Goal: Task Accomplishment & Management: Complete application form

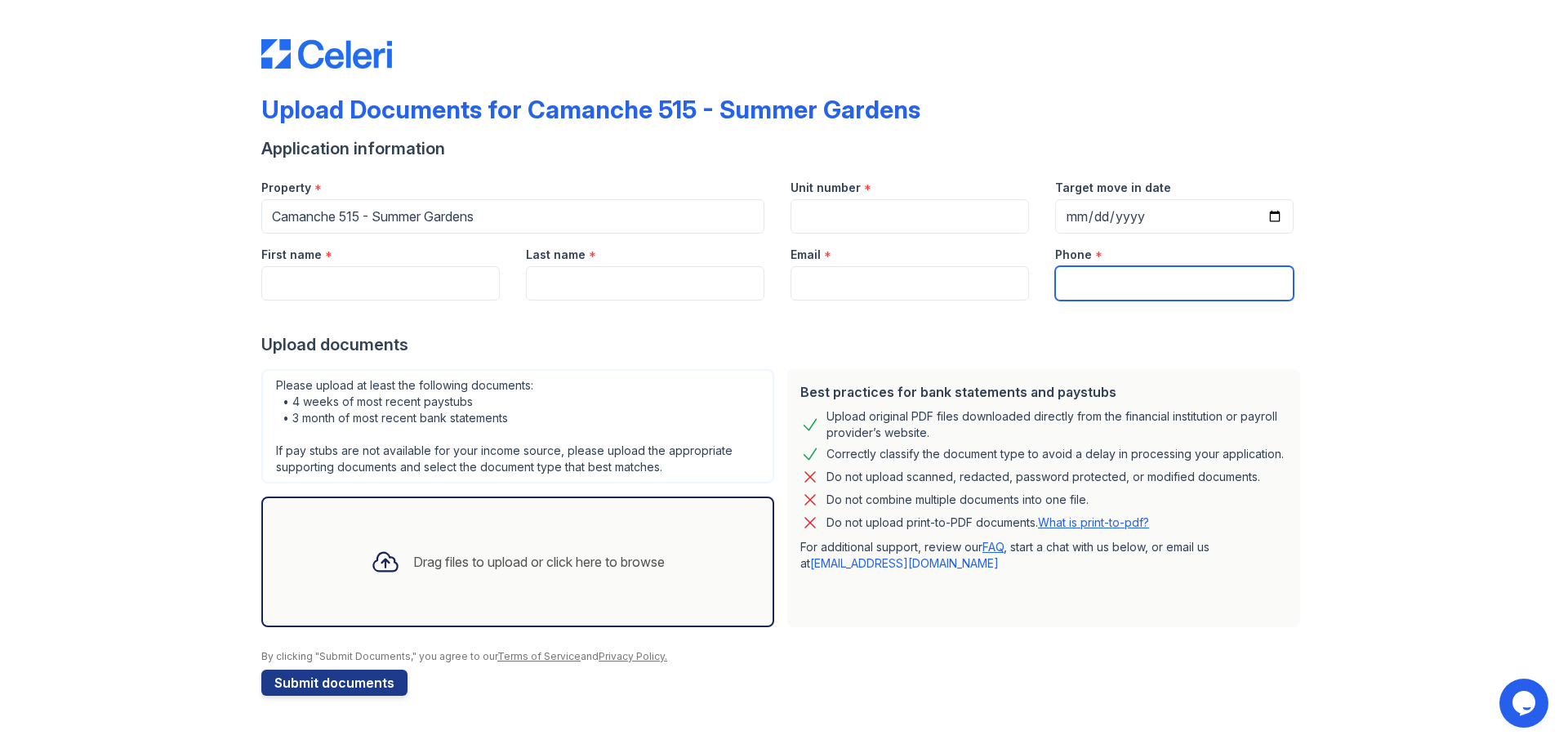
paste input "[PHONE_NUMBER]"
type input "[PHONE_NUMBER]"
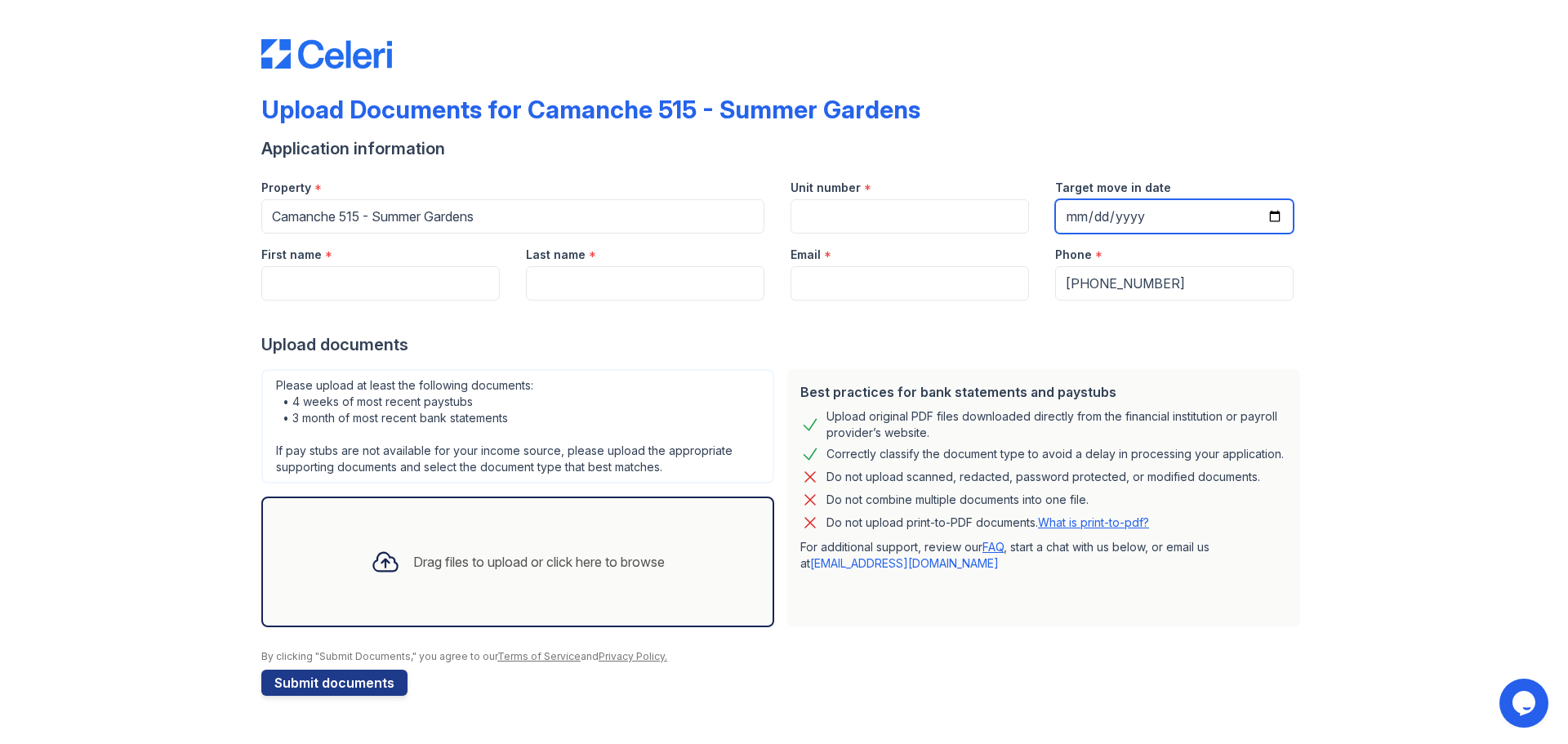
click at [1275, 210] on input "Target move in date" at bounding box center [1174, 216] width 238 height 34
type input "[DATE]"
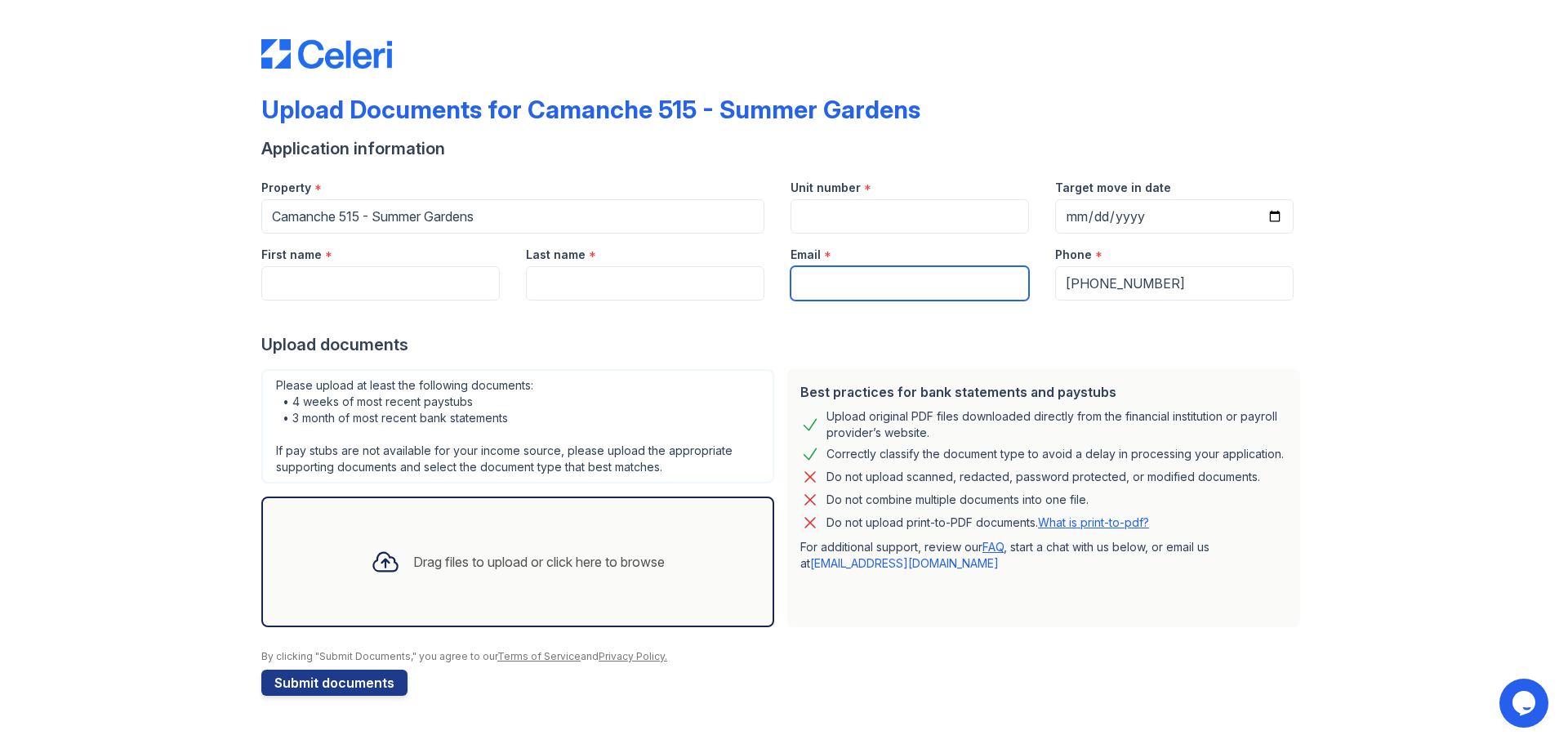
paste input "[EMAIL_ADDRESS][DOMAIN_NAME]"
type input "[EMAIL_ADDRESS][DOMAIN_NAME]"
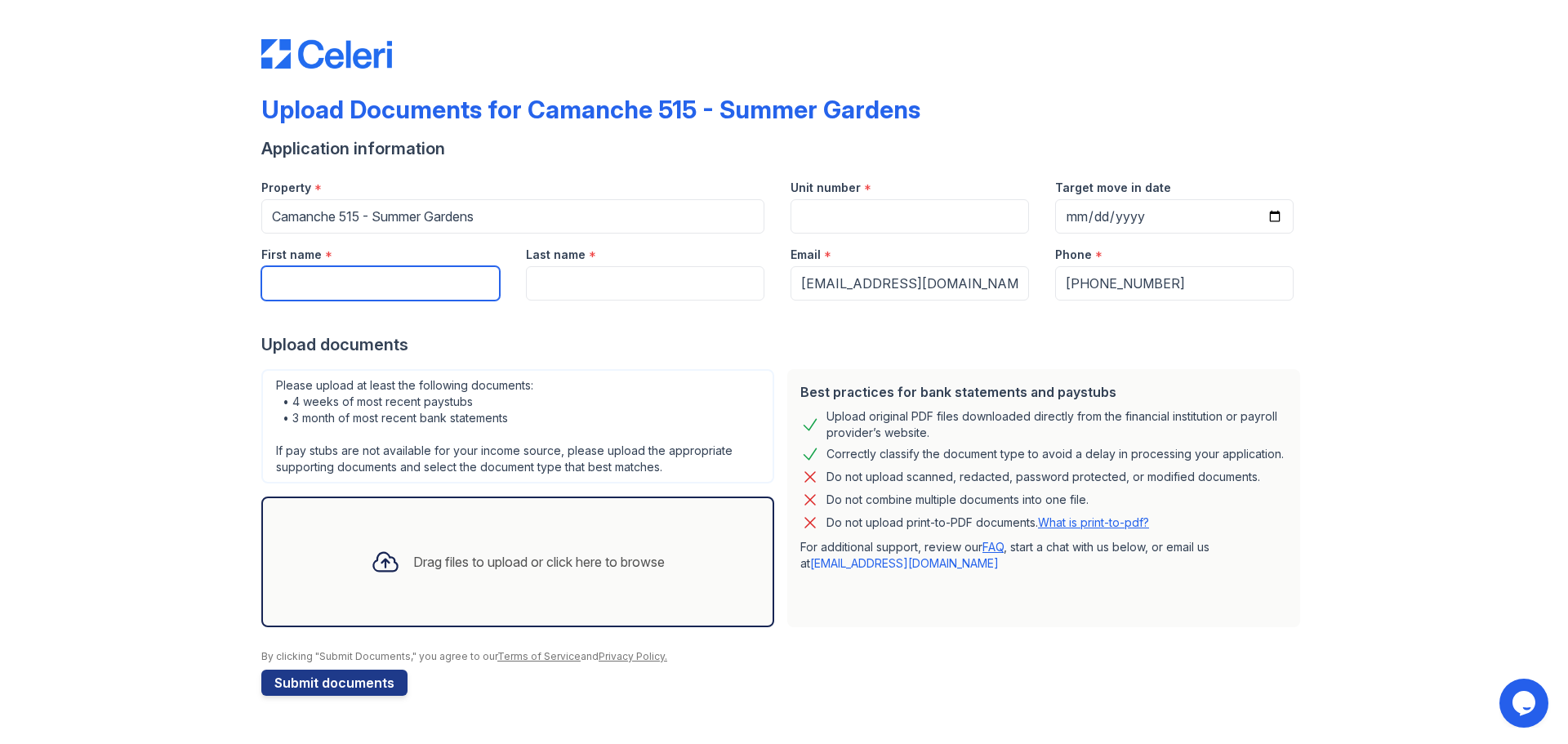
click at [303, 280] on input "First name" at bounding box center [381, 282] width 238 height 34
type input "[PERSON_NAME]"
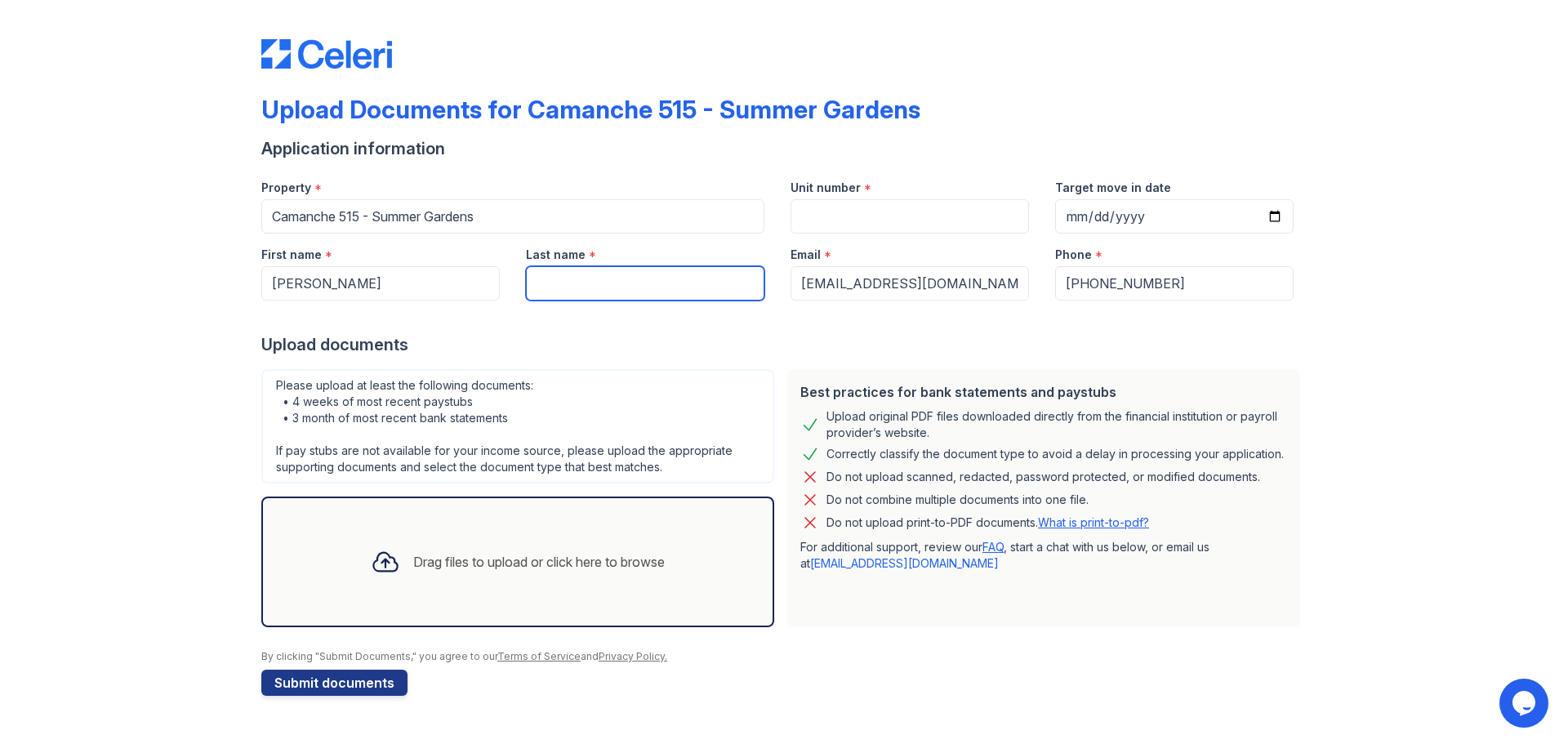
drag, startPoint x: 607, startPoint y: 280, endPoint x: 596, endPoint y: 282, distance: 11.2
click at [607, 280] on input "Last name" at bounding box center [645, 282] width 238 height 34
type input "[PERSON_NAME]"
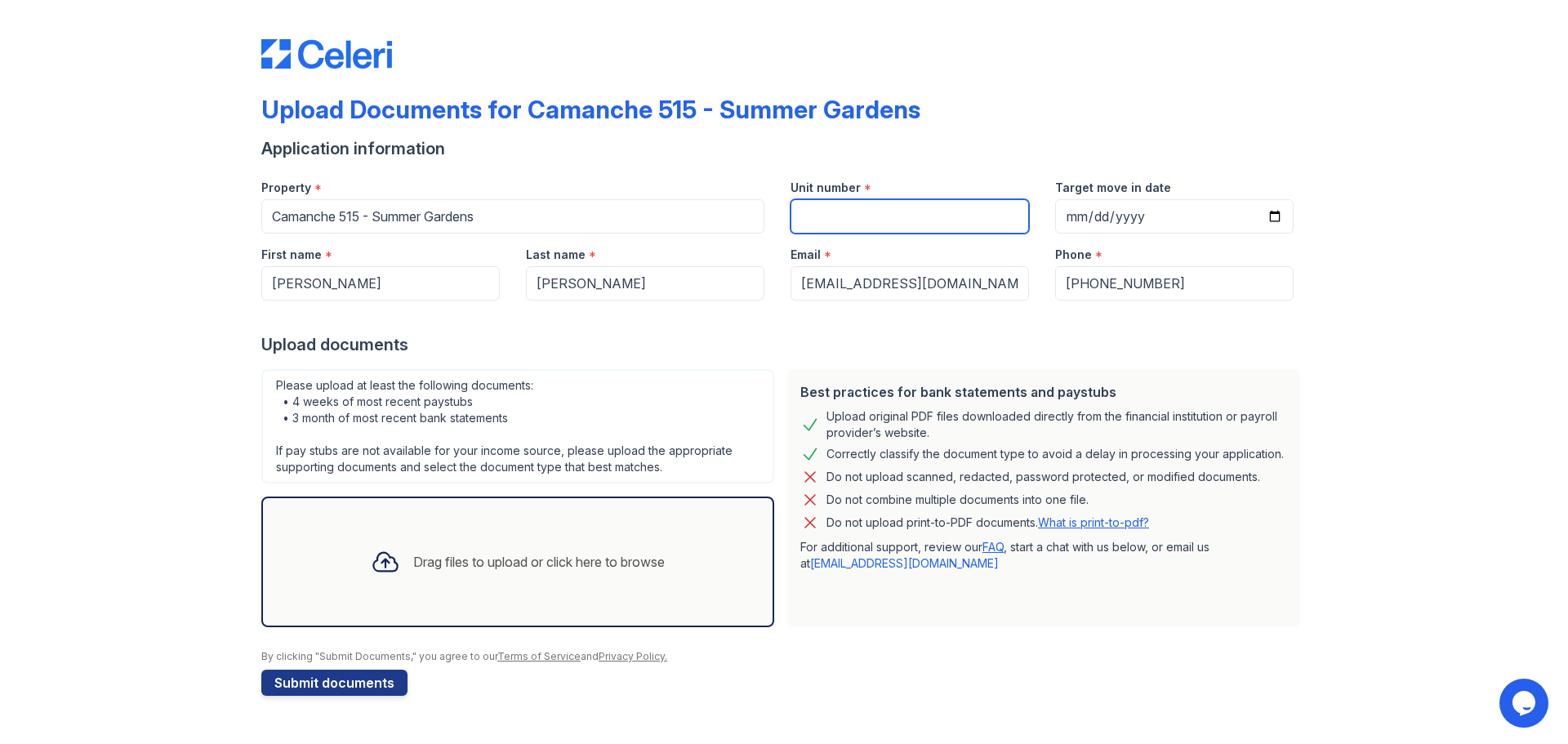
click at [855, 211] on input "Unit number" at bounding box center [910, 216] width 238 height 34
type input "22"
drag, startPoint x: 1027, startPoint y: 672, endPoint x: 838, endPoint y: 670, distance: 189.0
click at [1027, 672] on form "Application information Property * Camanche 515 - [GEOGRAPHIC_DATA] Unit number…" at bounding box center [784, 416] width 1046 height 559
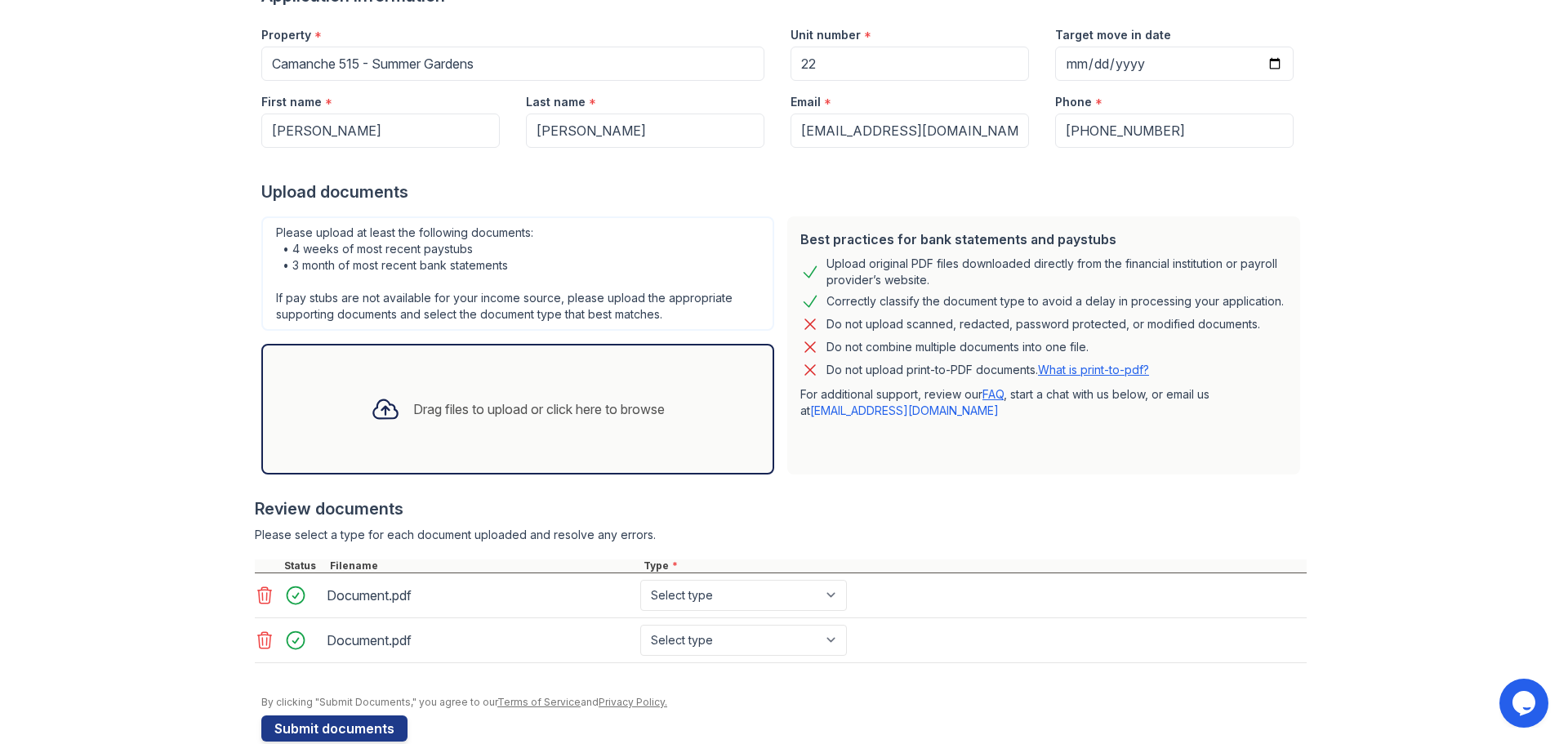
scroll to position [183, 0]
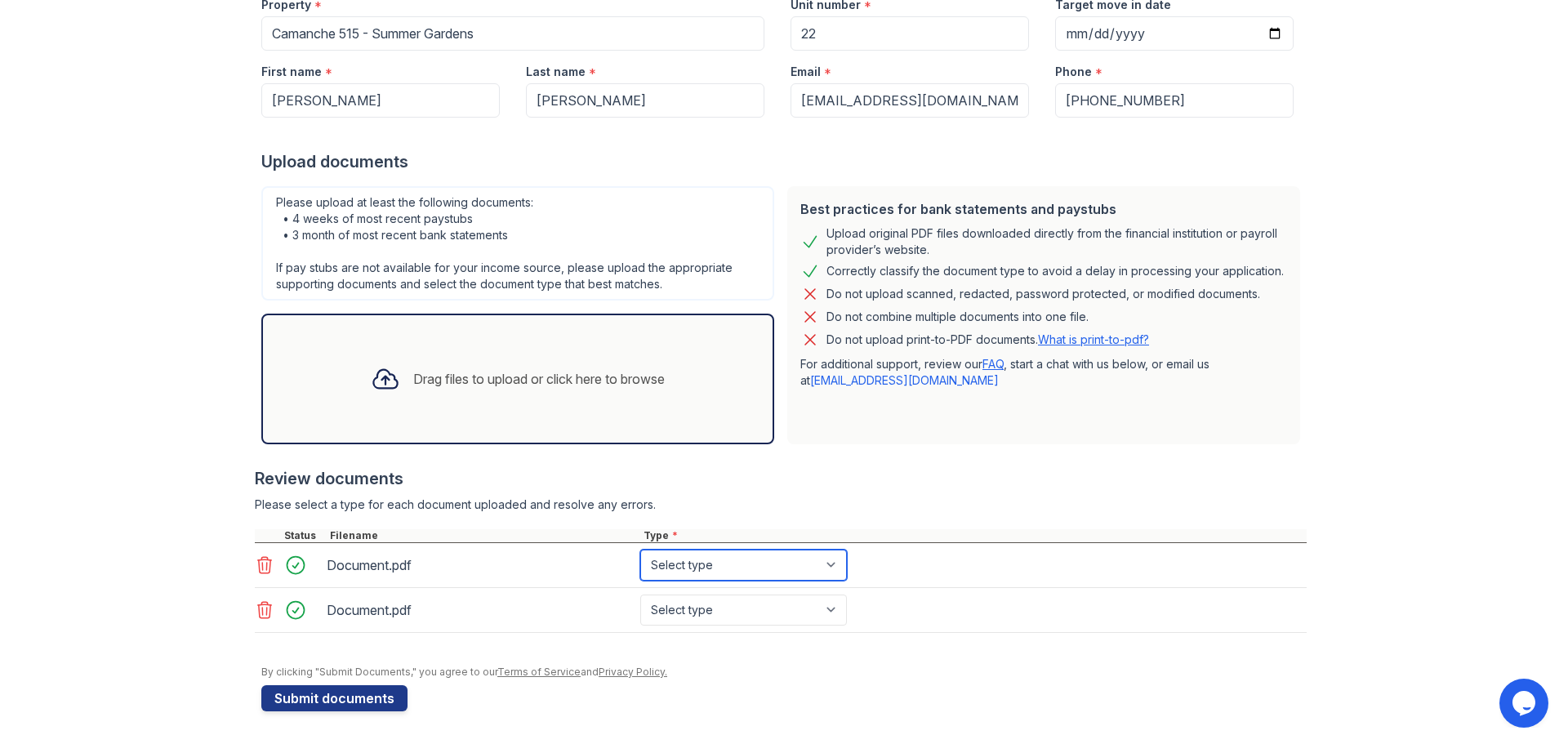
click at [821, 561] on select "Select type Paystub Bank Statement Offer Letter Tax Documents Benefit Award Let…" at bounding box center [744, 565] width 207 height 31
select select "bank_statement"
click at [641, 549] on select "Select type Paystub Bank Statement Offer Letter Tax Documents Benefit Award Let…" at bounding box center [744, 565] width 207 height 31
click at [734, 611] on select "Select type Paystub Bank Statement Offer Letter Tax Documents Benefit Award Let…" at bounding box center [744, 610] width 207 height 31
select select "bank_statement"
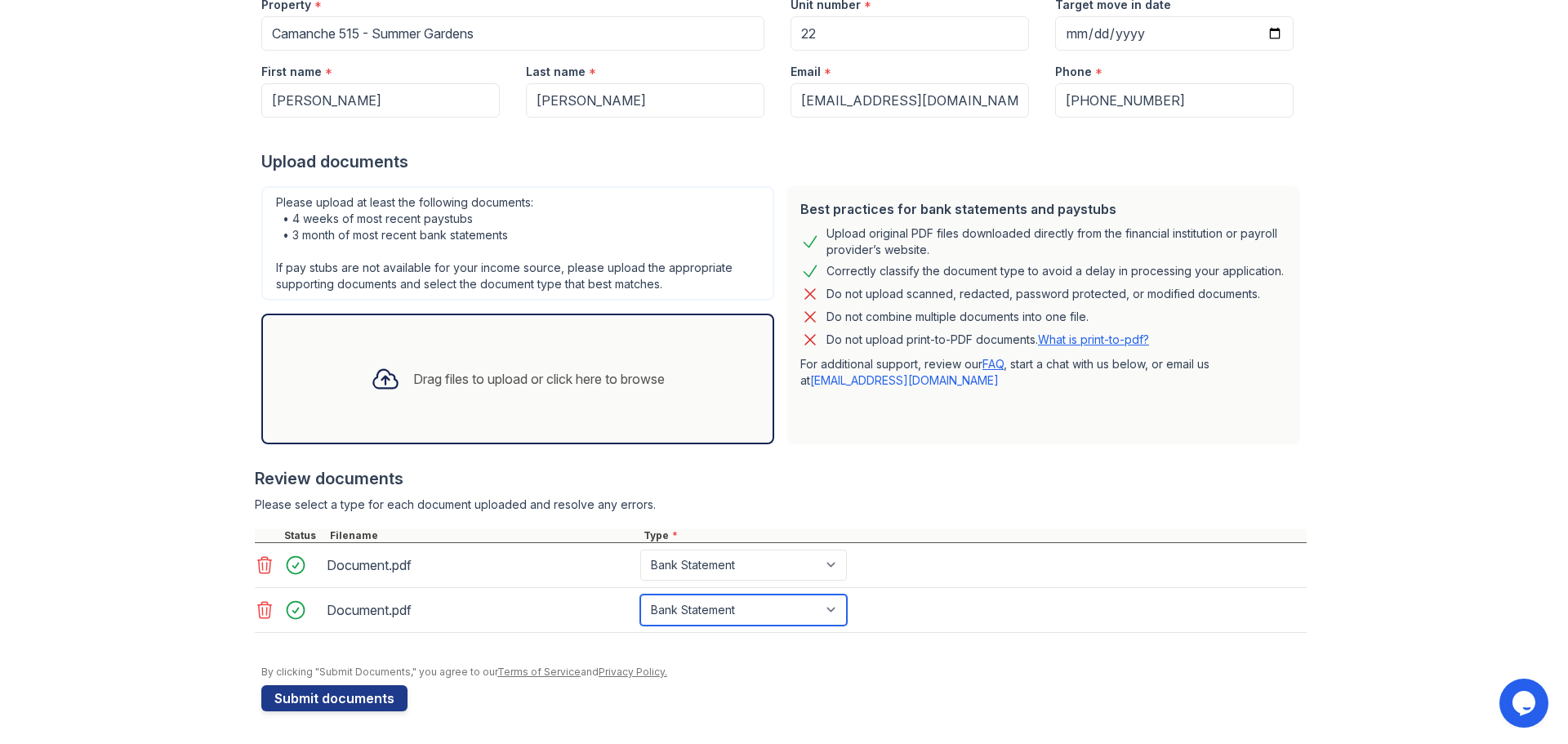
click at [641, 595] on select "Select type Paystub Bank Statement Offer Letter Tax Documents Benefit Award Let…" at bounding box center [744, 610] width 207 height 31
click at [370, 699] on button "Submit documents" at bounding box center [335, 699] width 146 height 26
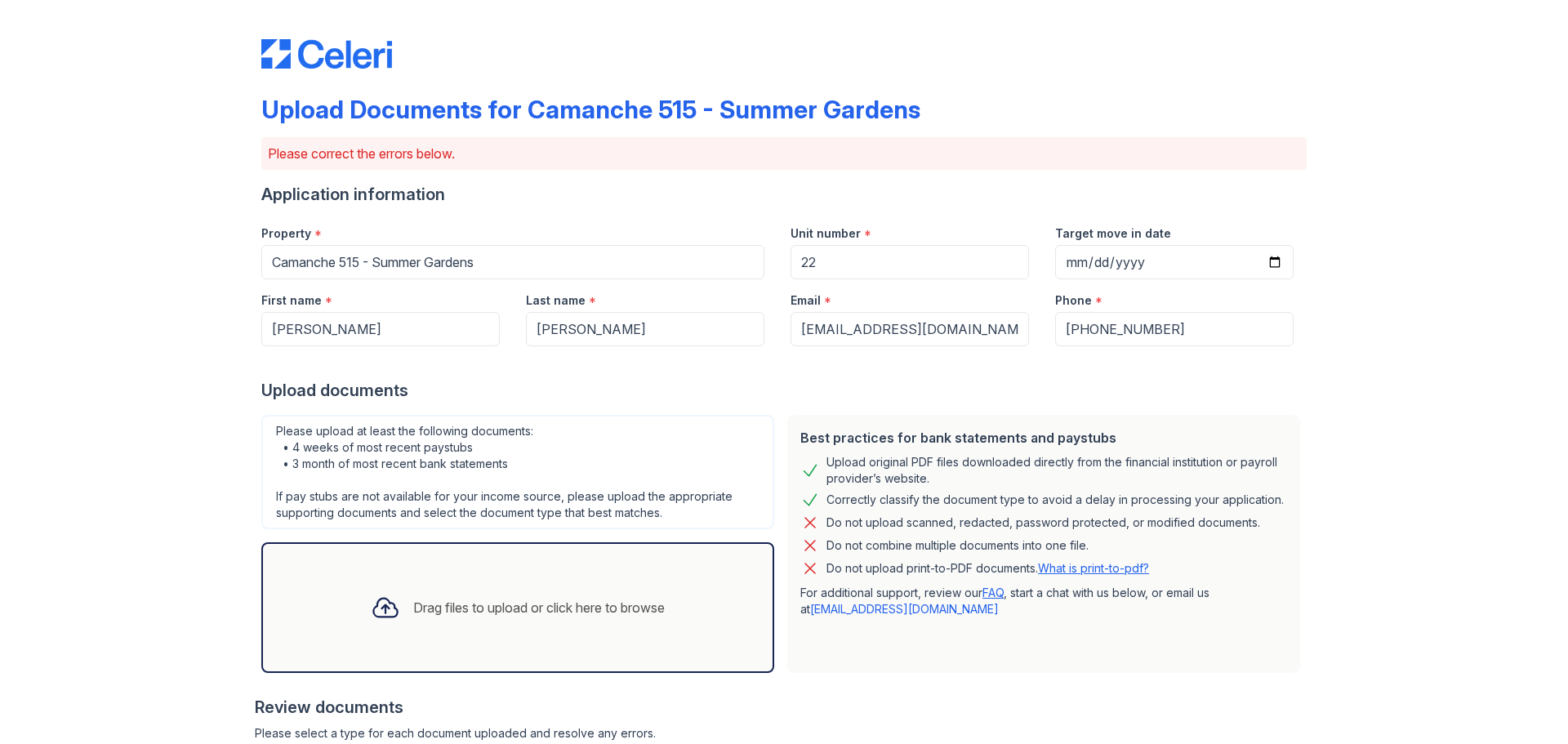
scroll to position [281, 0]
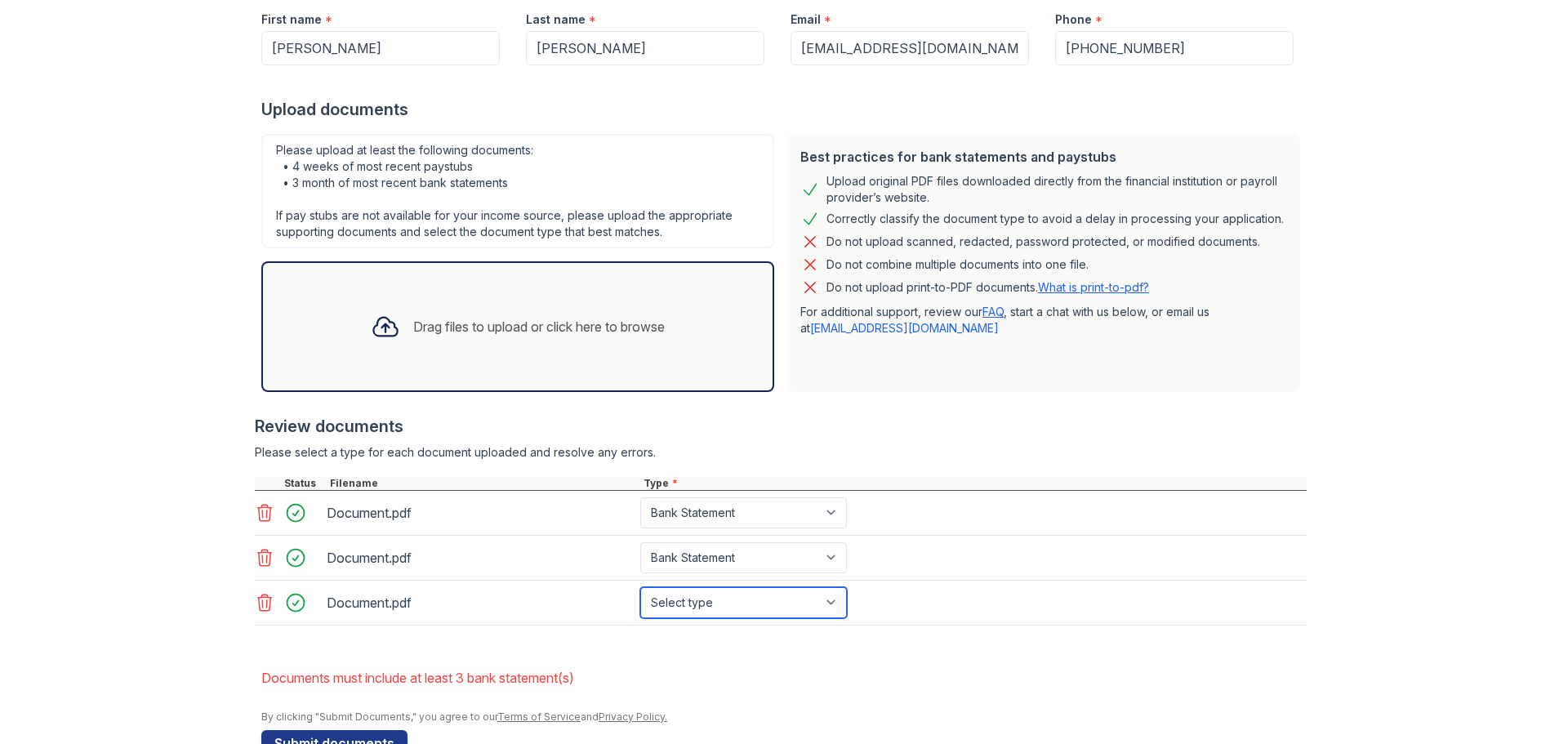
click at [781, 604] on select "Select type Paystub Bank Statement Offer Letter Tax Documents Benefit Award Let…" at bounding box center [744, 603] width 207 height 31
click at [641, 588] on select "Select type Paystub Bank Statement Offer Letter Tax Documents Benefit Award Let…" at bounding box center [744, 603] width 207 height 31
drag, startPoint x: 717, startPoint y: 603, endPoint x: 740, endPoint y: 604, distance: 23.0
click at [717, 603] on select "Select type Paystub Bank Statement Offer Letter Tax Documents Benefit Award Let…" at bounding box center [744, 603] width 207 height 31
select select "bank_statement"
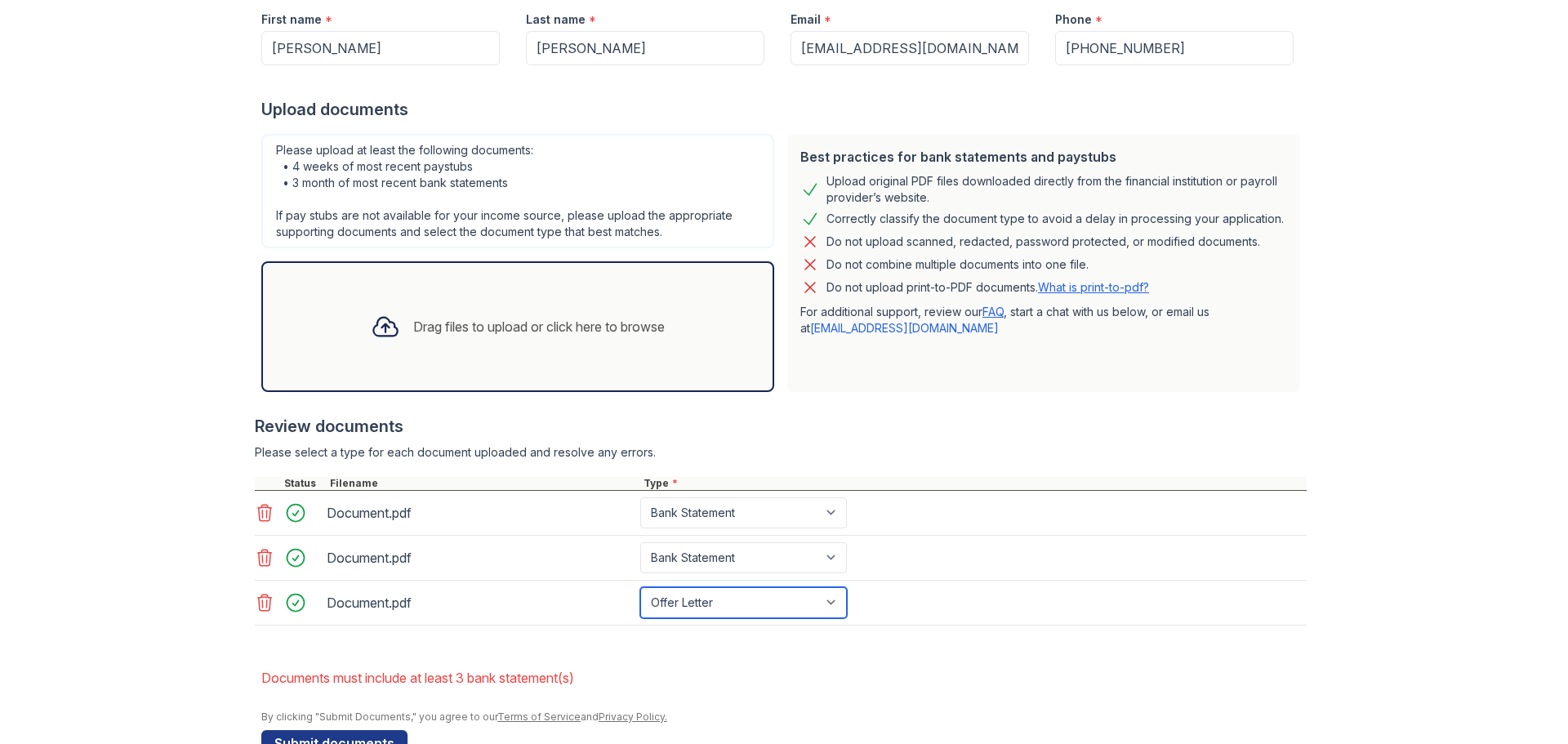
click at [641, 588] on select "Select type Paystub Bank Statement Offer Letter Tax Documents Benefit Award Let…" at bounding box center [744, 603] width 207 height 31
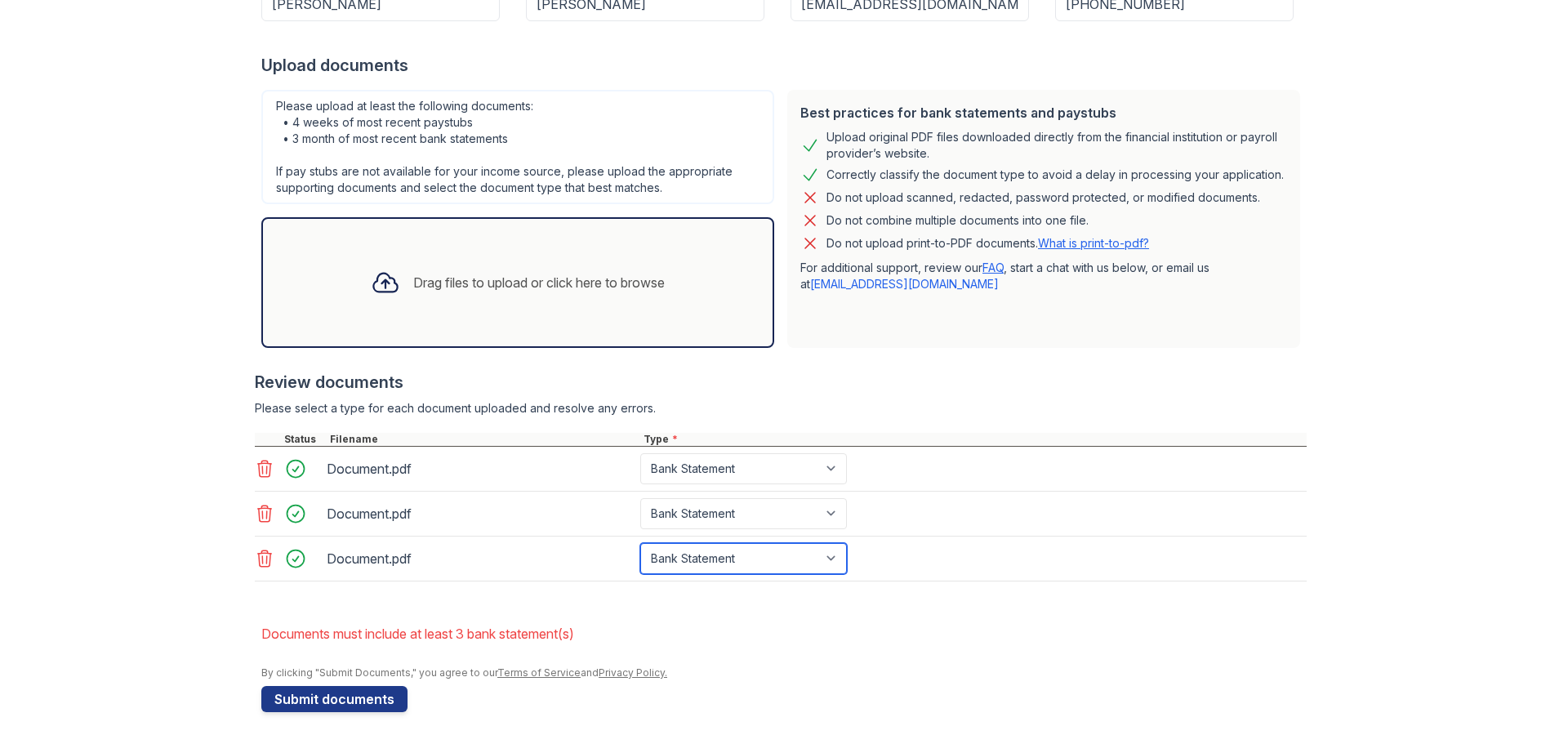
scroll to position [326, 0]
click at [357, 698] on button "Submit documents" at bounding box center [335, 699] width 146 height 26
